Goal: Information Seeking & Learning: Learn about a topic

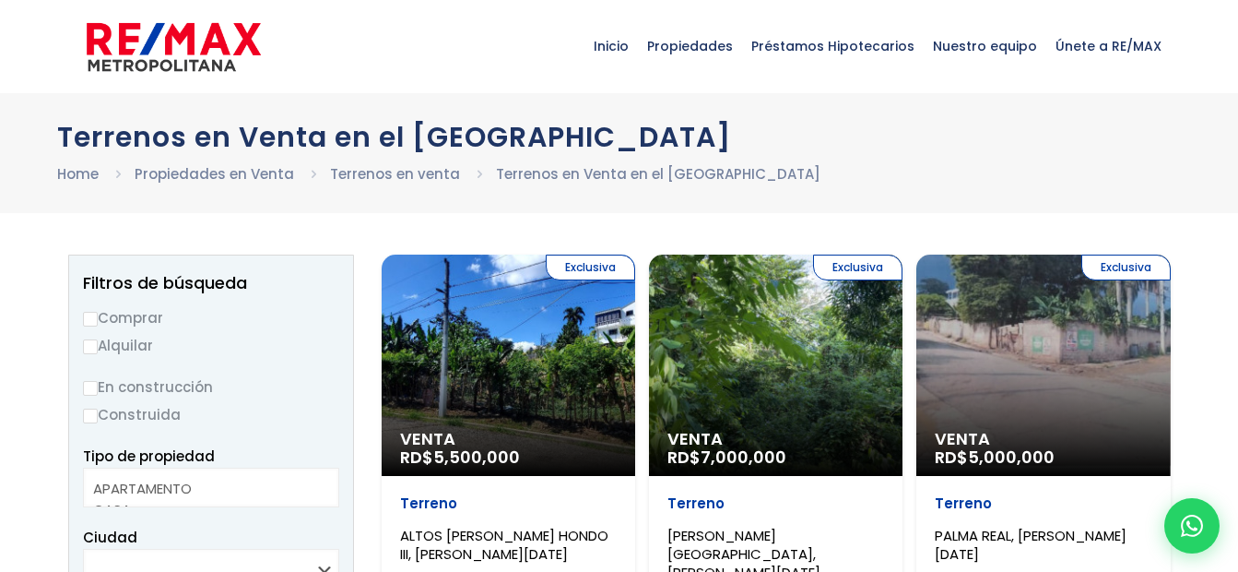
select select
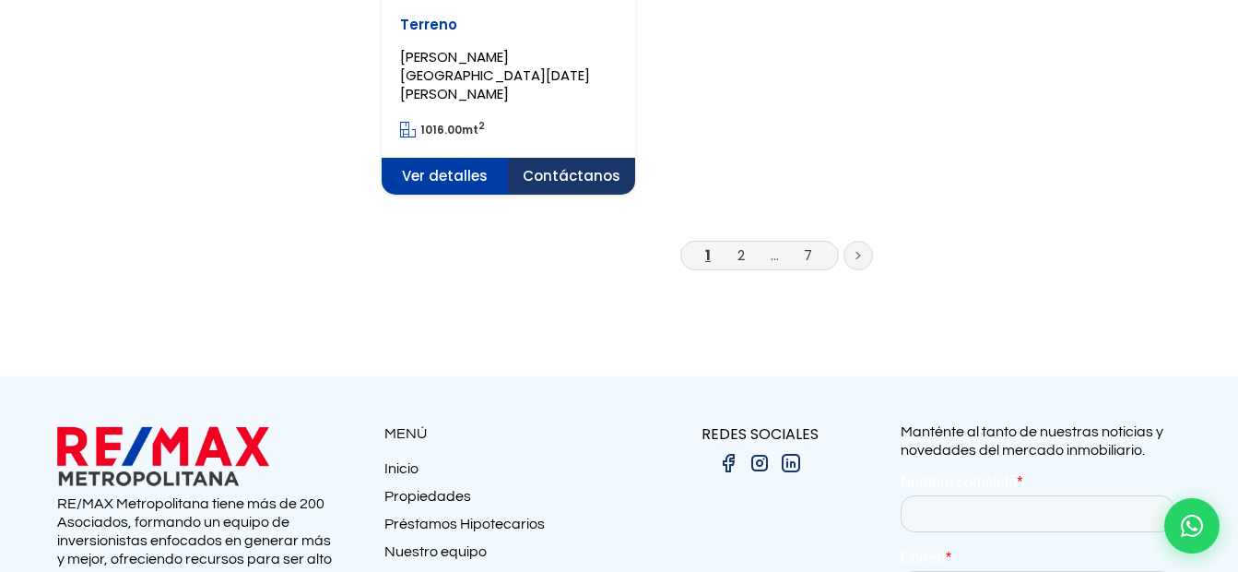
scroll to position [2674, 0]
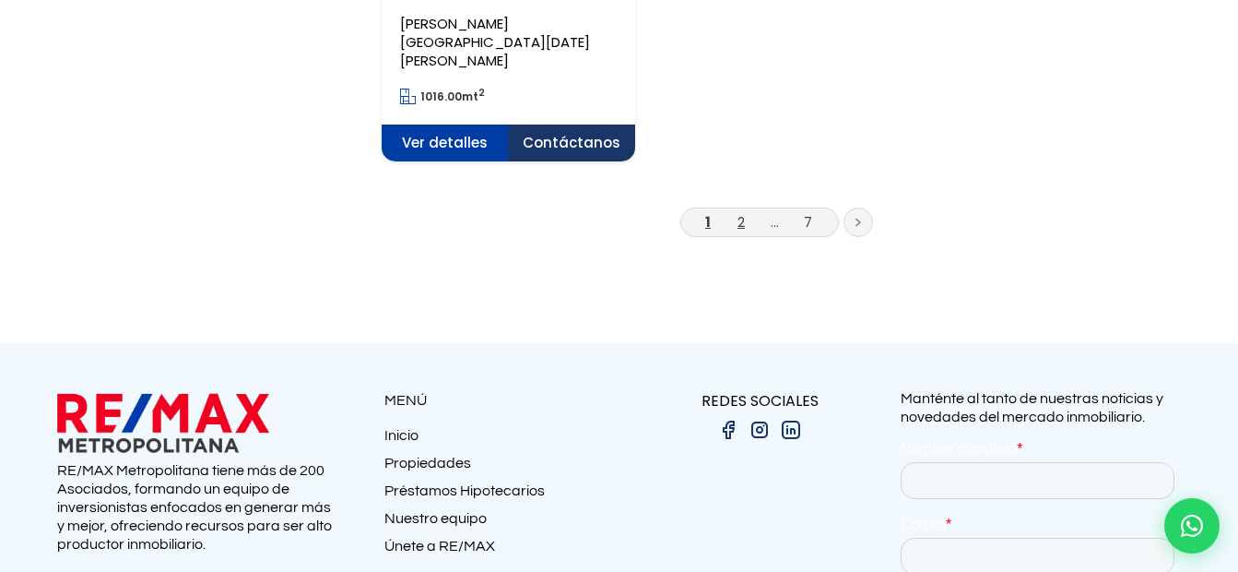
click at [740, 212] on link "2" at bounding box center [741, 221] width 7 height 19
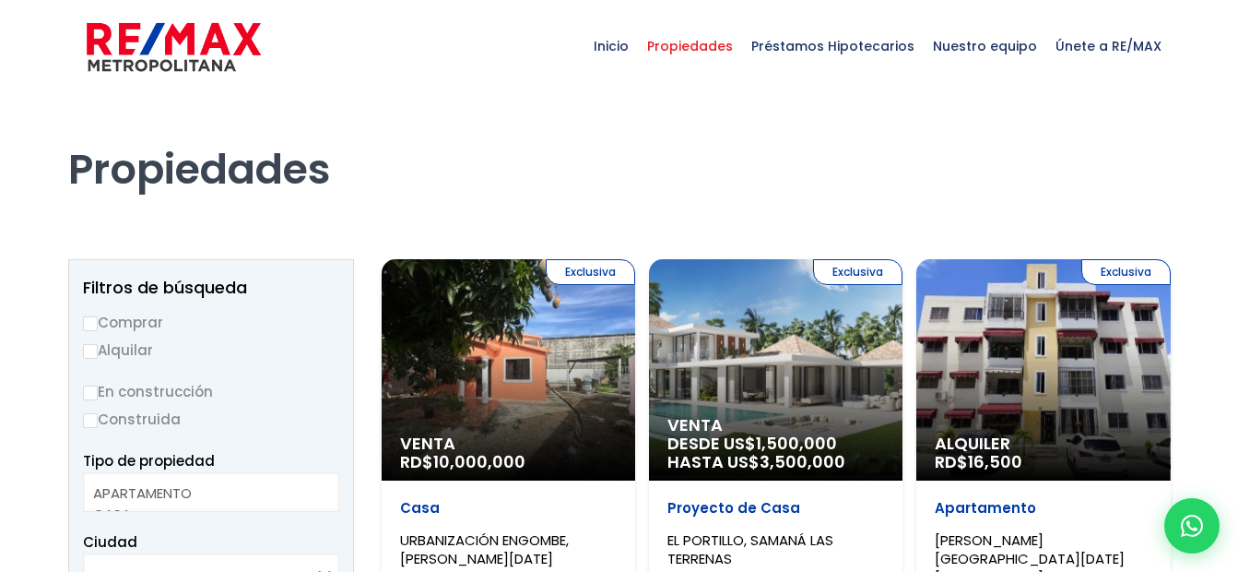
select select
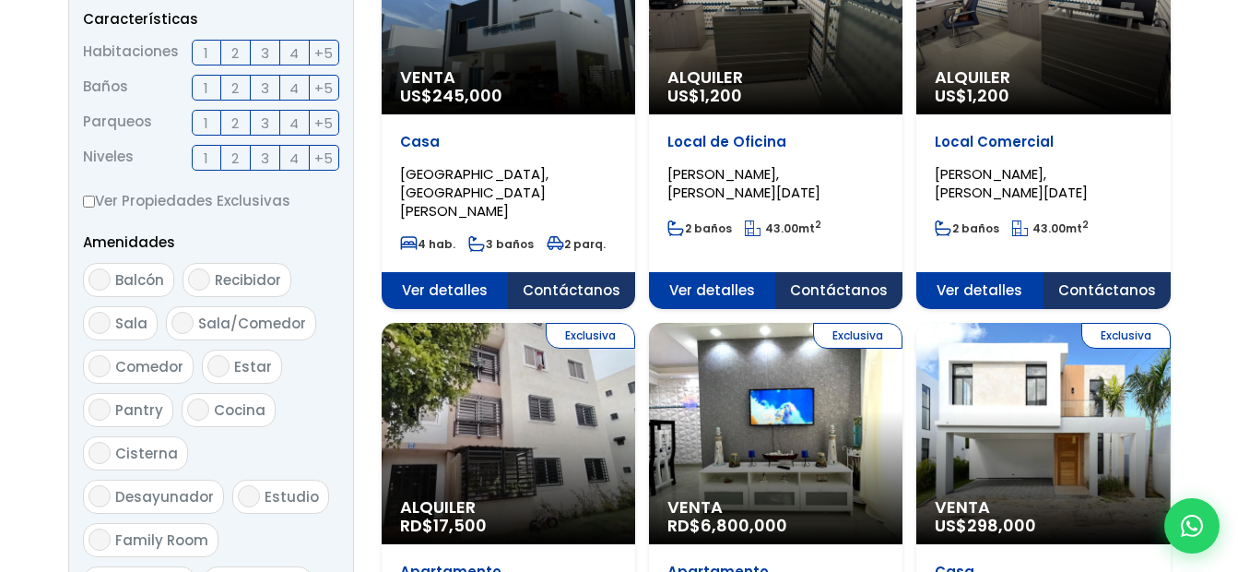
scroll to position [830, 0]
